Goal: Task Accomplishment & Management: Manage account settings

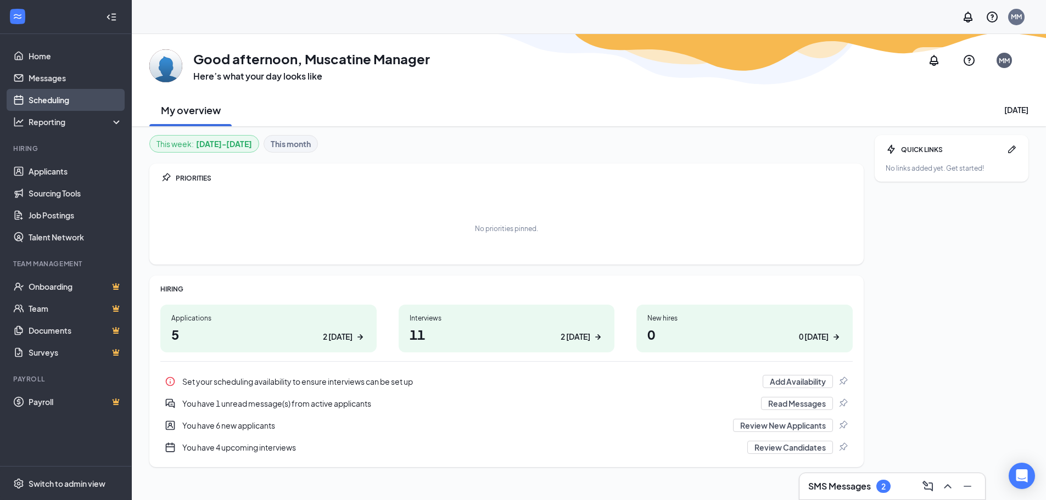
click at [50, 99] on link "Scheduling" at bounding box center [76, 100] width 94 height 22
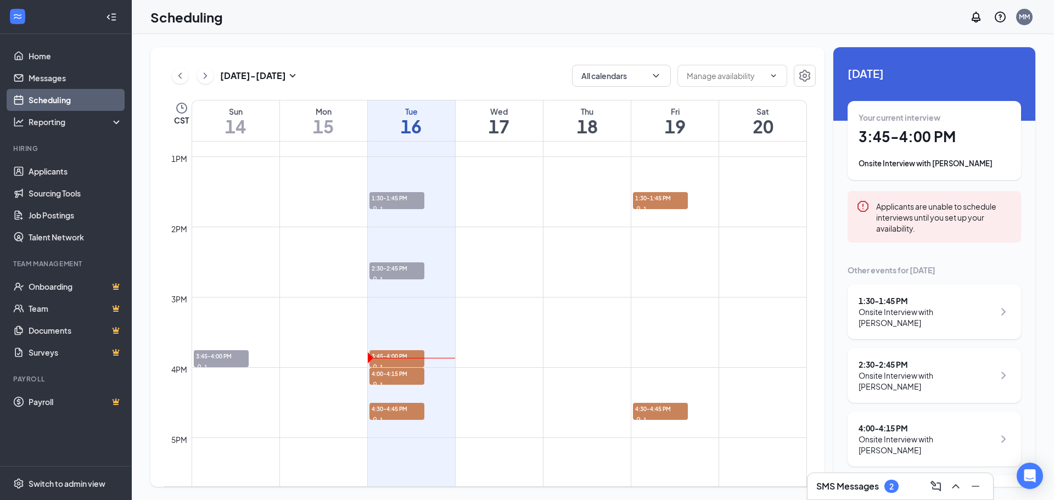
scroll to position [924, 0]
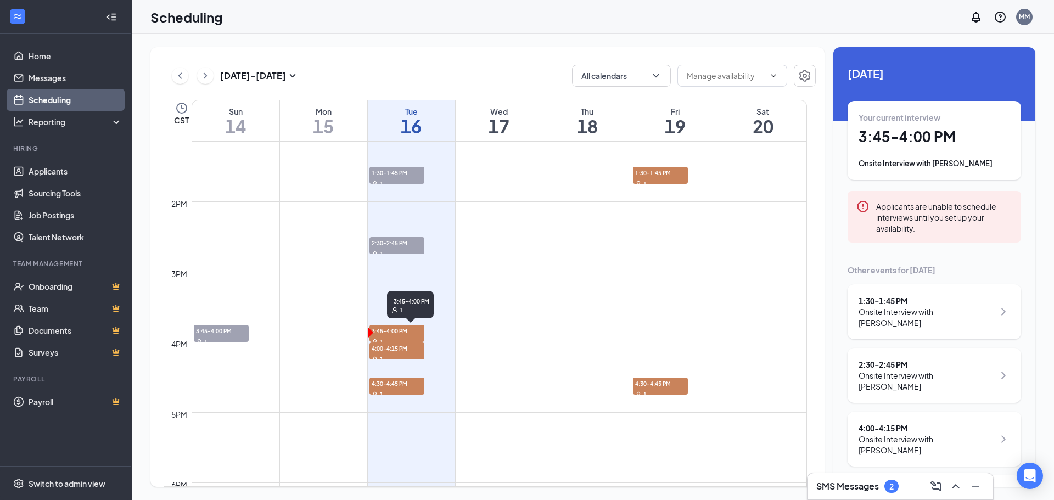
click at [399, 330] on span "3:45-4:00 PM" at bounding box center [397, 330] width 55 height 11
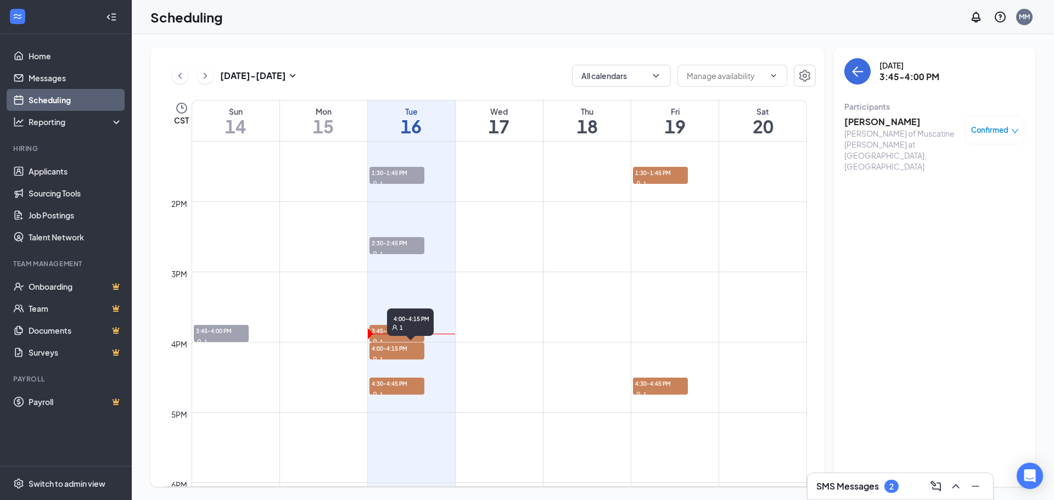
click at [402, 349] on span "4:00-4:15 PM" at bounding box center [397, 348] width 55 height 11
click at [394, 388] on span "4:30-4:45 PM" at bounding box center [397, 383] width 55 height 11
click at [864, 494] on div "SMS Messages 2" at bounding box center [900, 487] width 168 height 18
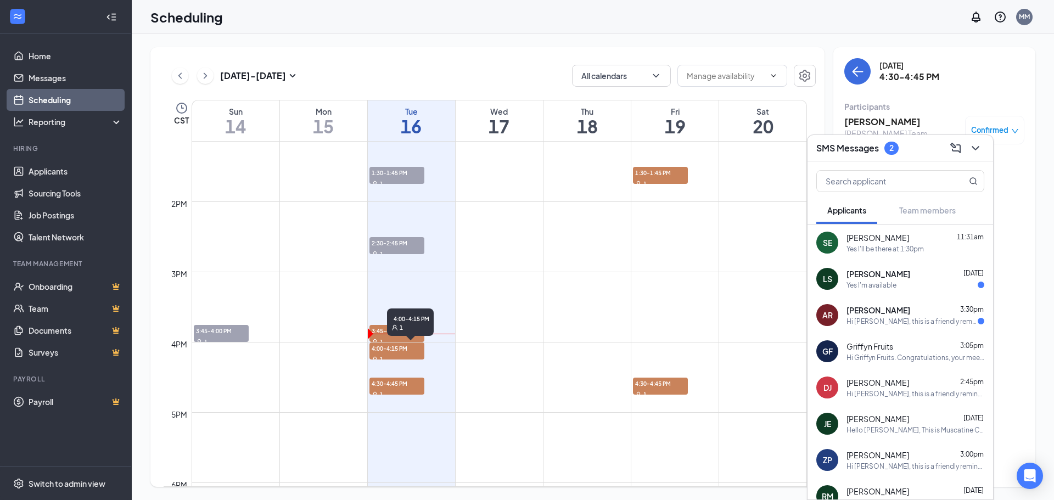
click at [401, 349] on span "4:00-4:15 PM" at bounding box center [397, 348] width 55 height 11
click at [903, 150] on div "SMS Messages 2" at bounding box center [900, 147] width 168 height 17
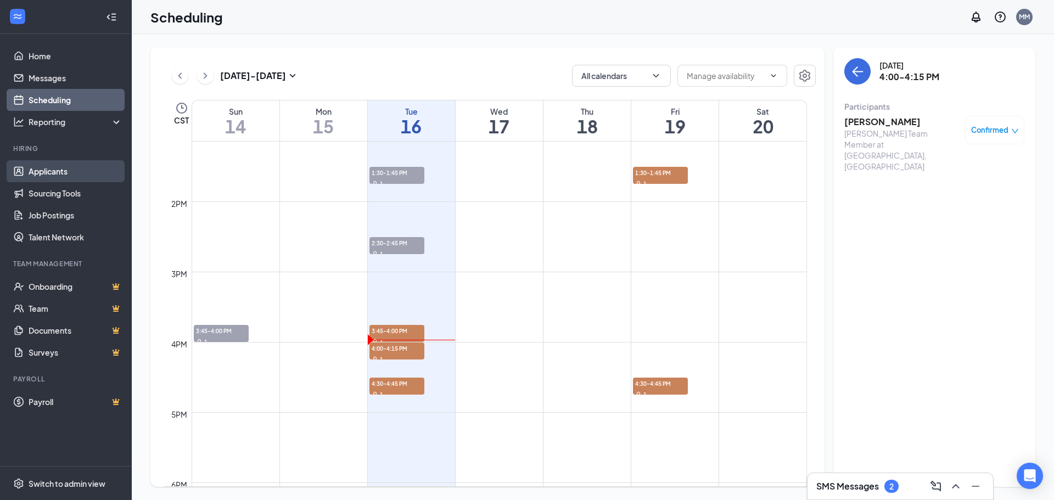
click at [40, 169] on link "Applicants" at bounding box center [76, 171] width 94 height 22
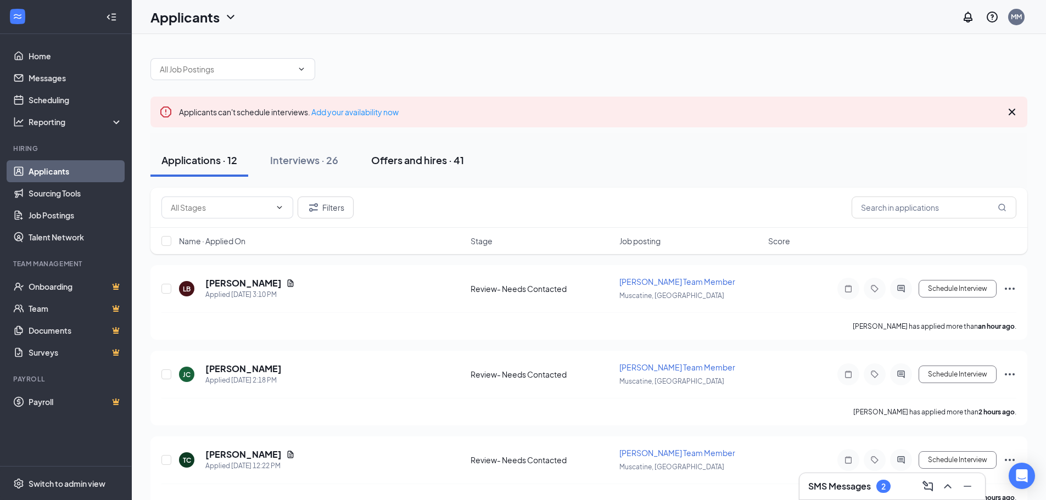
click at [416, 160] on div "Offers and hires · 41" at bounding box center [417, 160] width 93 height 14
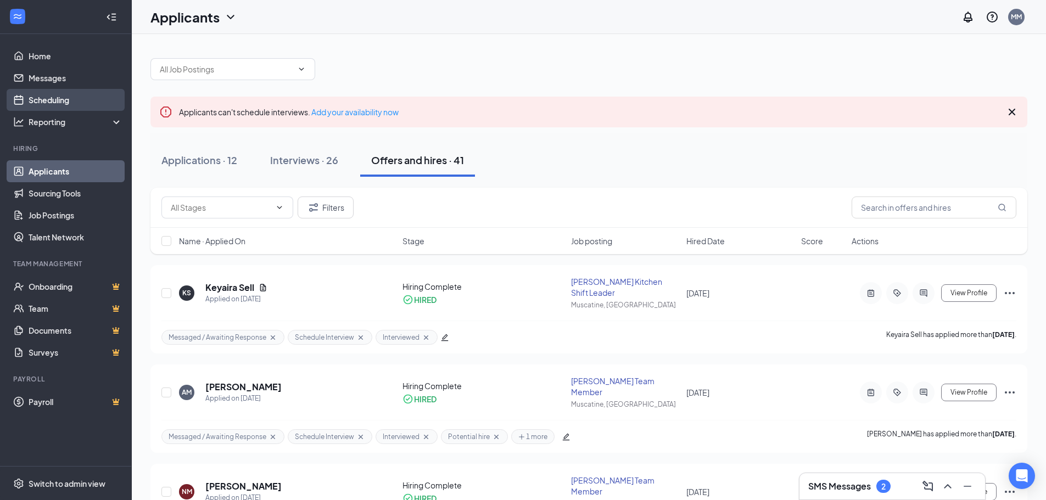
click at [53, 99] on link "Scheduling" at bounding box center [76, 100] width 94 height 22
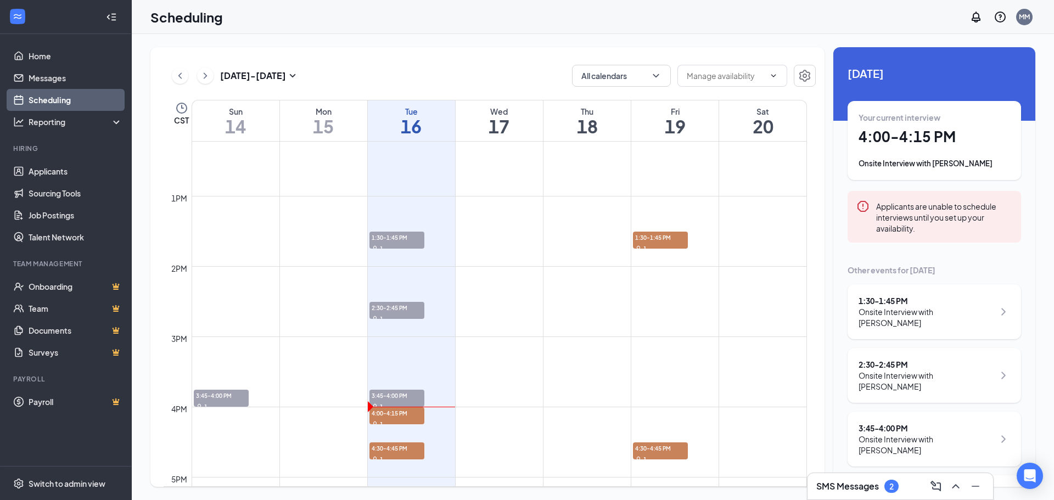
scroll to position [869, 0]
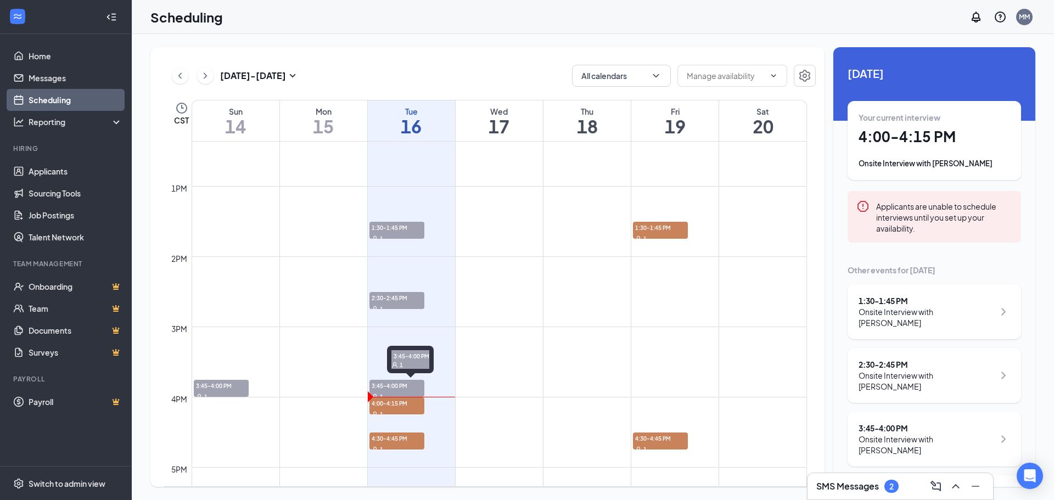
click at [400, 383] on span "3:45-4:00 PM" at bounding box center [397, 385] width 55 height 11
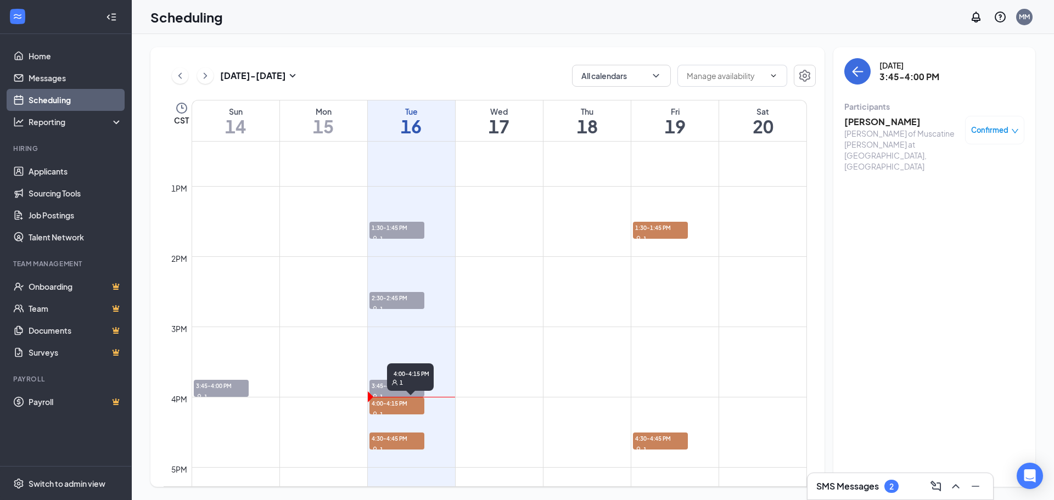
click at [396, 406] on span "4:00-4:15 PM" at bounding box center [397, 403] width 55 height 11
click at [402, 438] on span "4:30-4:45 PM" at bounding box center [397, 438] width 55 height 11
click at [374, 404] on span "4:00-4:15 PM" at bounding box center [397, 403] width 55 height 11
click at [383, 443] on span "4:30-4:45 PM" at bounding box center [397, 438] width 55 height 11
click at [1008, 132] on span "Confirmed" at bounding box center [989, 130] width 37 height 11
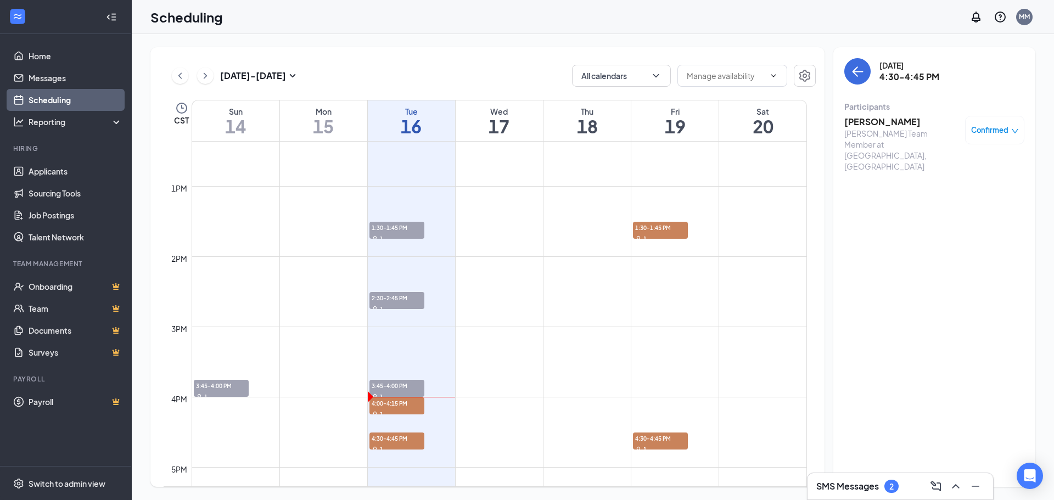
click at [852, 485] on h3 "SMS Messages" at bounding box center [847, 486] width 63 height 12
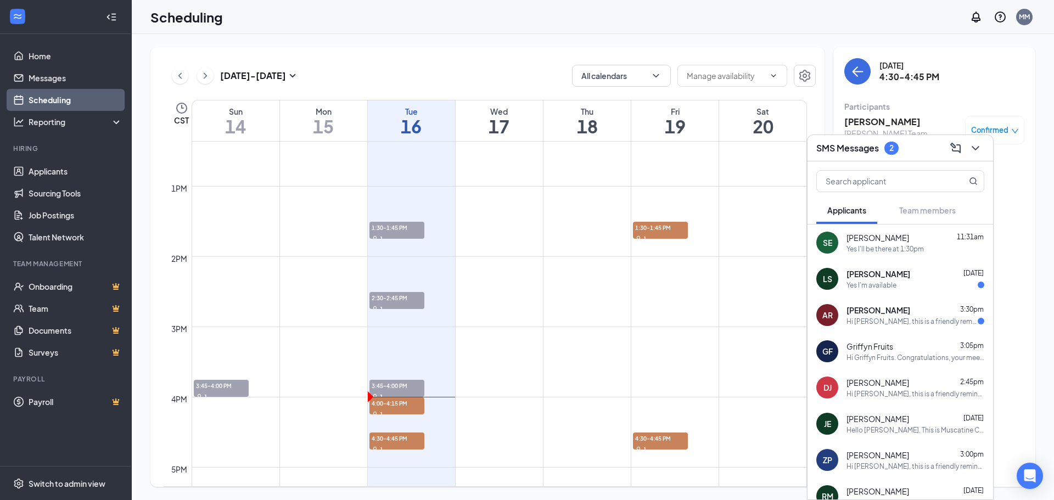
click at [889, 318] on div "Hi [PERSON_NAME], this is a friendly reminder. Your meeting with [PERSON_NAME] …" at bounding box center [912, 321] width 131 height 9
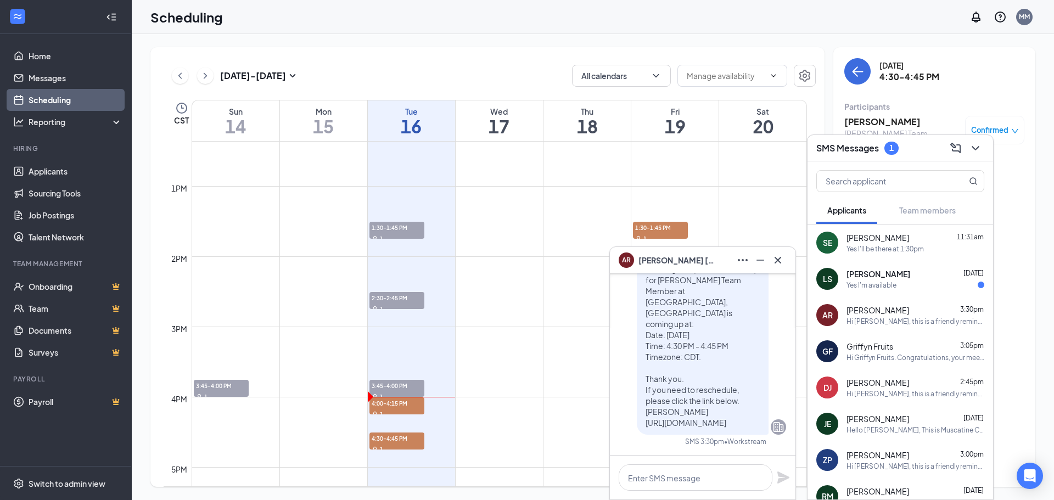
click at [917, 147] on div "SMS Messages 1" at bounding box center [900, 147] width 168 height 17
